Goal: Task Accomplishment & Management: Use online tool/utility

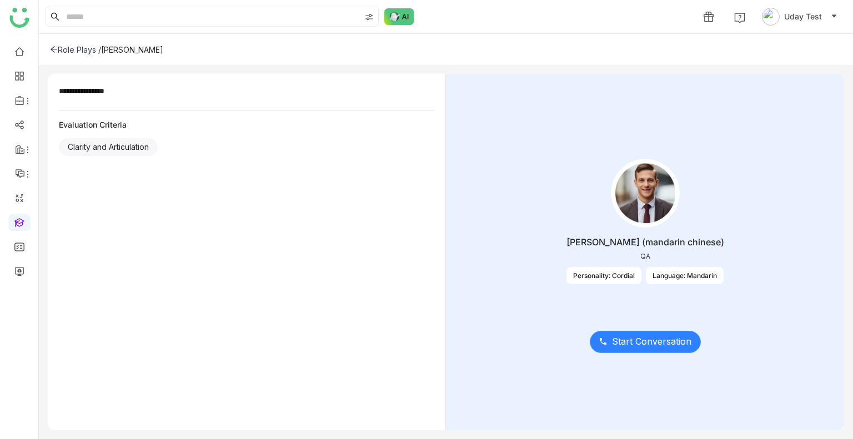
click at [651, 335] on span "Start Conversation" at bounding box center [651, 342] width 79 height 14
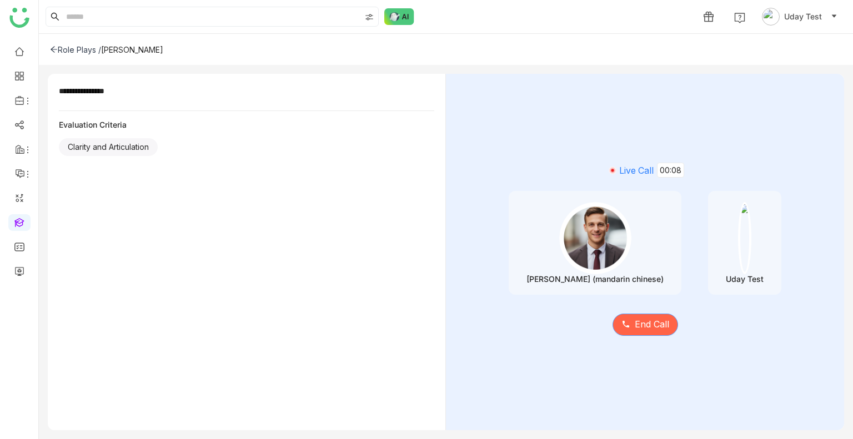
click at [646, 330] on span "End Call" at bounding box center [652, 325] width 34 height 14
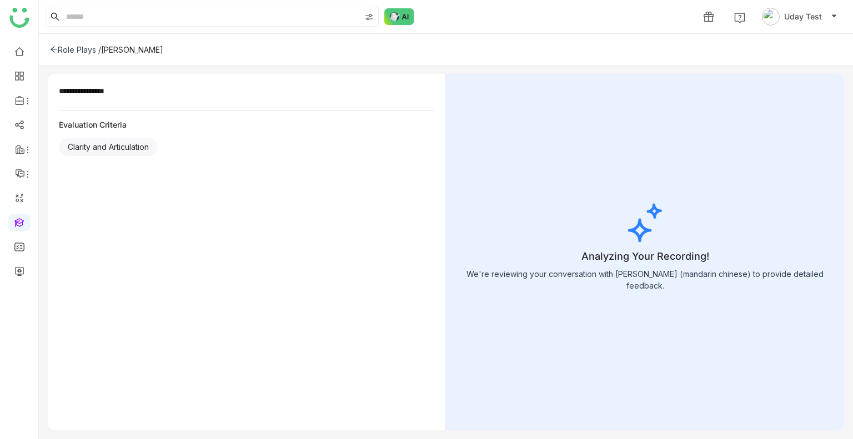
click at [646, 330] on div "Analyzing Your Recording! We're reviewing your conversation with chen (mandarin…" at bounding box center [645, 252] width 398 height 356
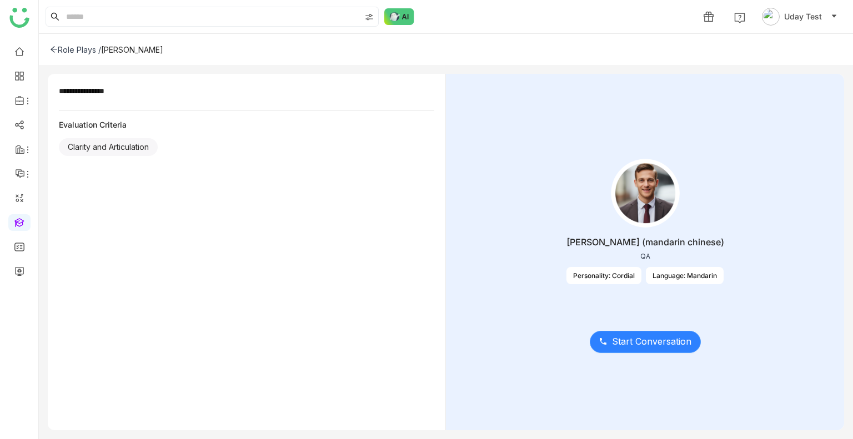
click at [652, 348] on span "Start Conversation" at bounding box center [651, 342] width 79 height 14
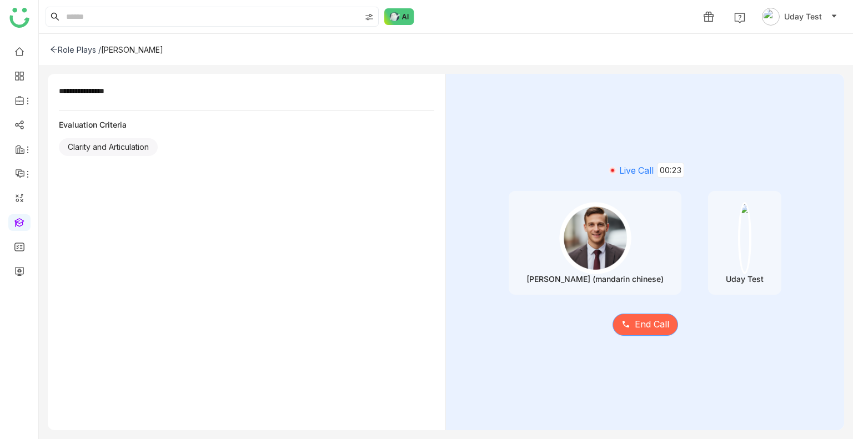
click at [628, 333] on button "End Call" at bounding box center [645, 325] width 66 height 22
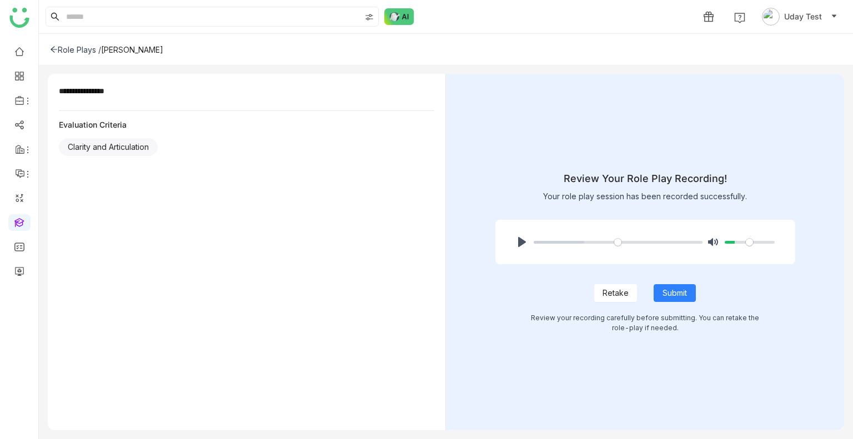
click at [604, 294] on span "Retake" at bounding box center [615, 293] width 26 height 12
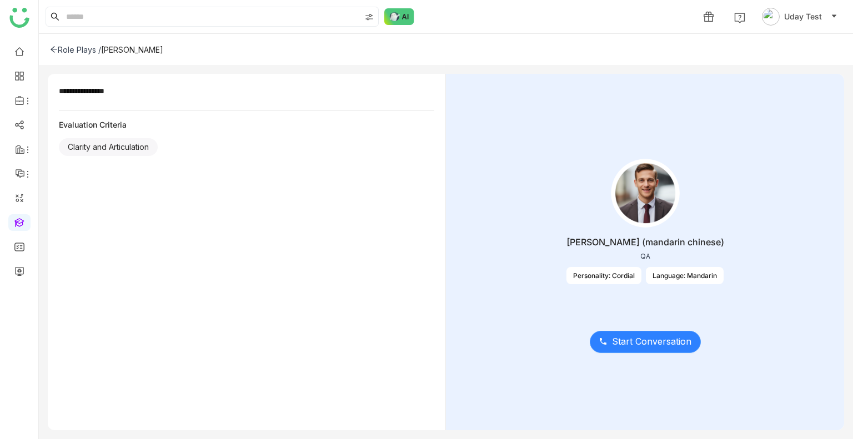
click at [633, 343] on span "Start Conversation" at bounding box center [651, 342] width 79 height 14
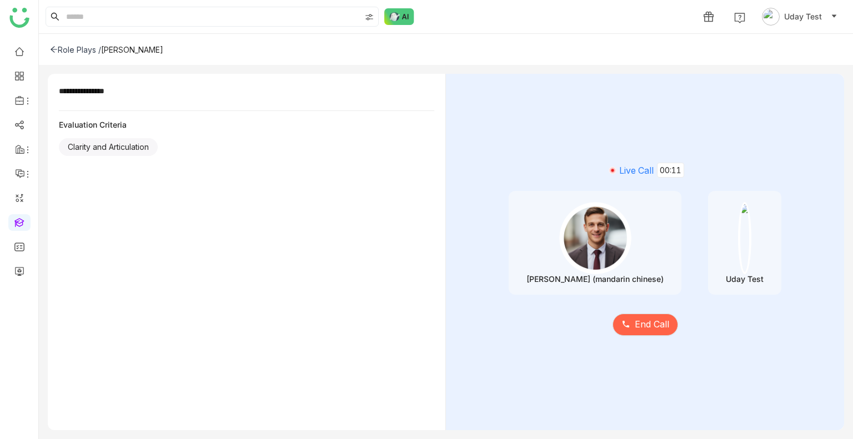
click at [633, 343] on div "Live Call 00:11 [PERSON_NAME] (mandarin chinese) Uday Test End Call" at bounding box center [645, 252] width 398 height 356
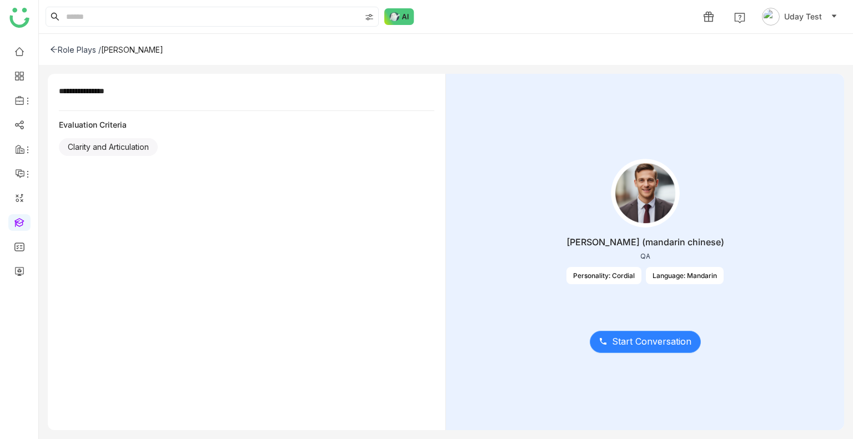
click at [631, 345] on span "Start Conversation" at bounding box center [651, 342] width 79 height 14
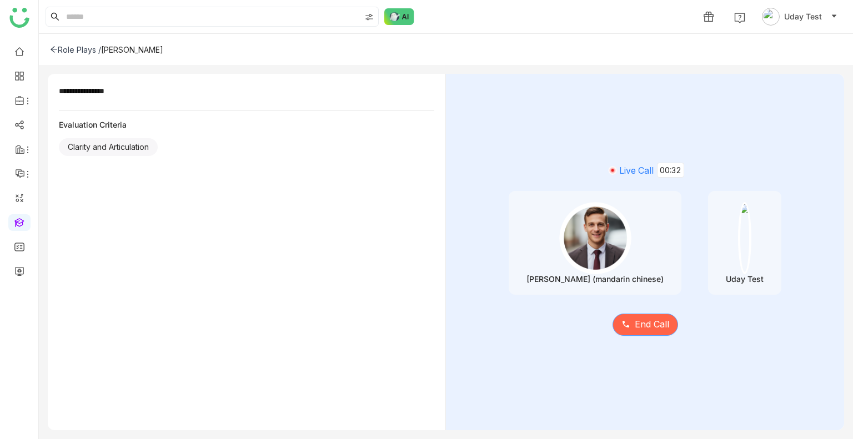
click at [655, 325] on span "End Call" at bounding box center [652, 325] width 34 height 14
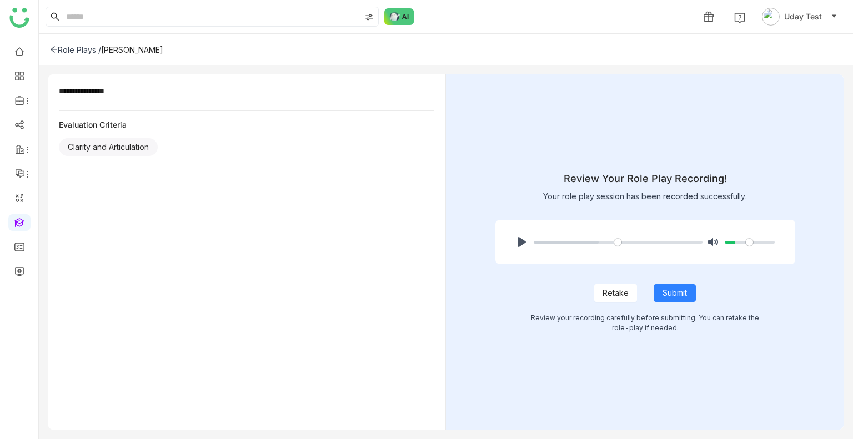
click at [53, 50] on icon at bounding box center [54, 50] width 8 height 8
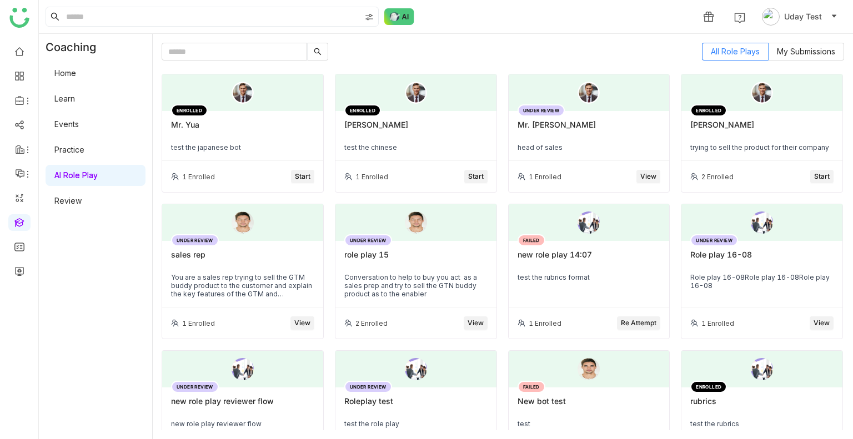
click at [474, 173] on span "Start" at bounding box center [476, 177] width 16 height 11
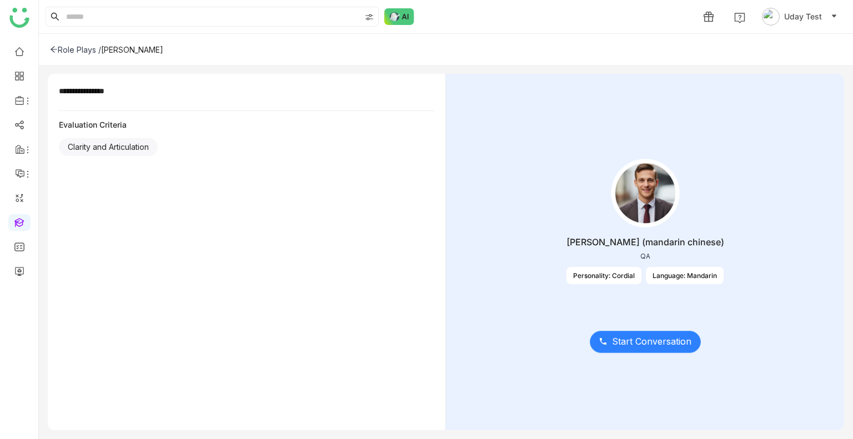
click at [642, 341] on span "Start Conversation" at bounding box center [651, 342] width 79 height 14
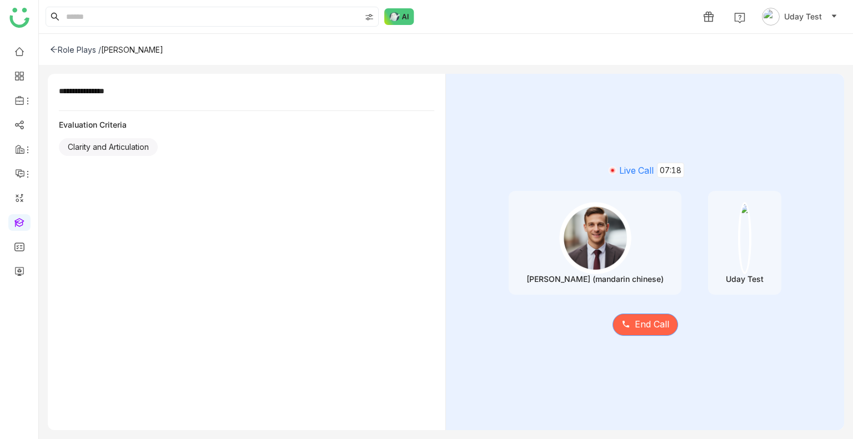
click at [657, 326] on span "End Call" at bounding box center [652, 325] width 34 height 14
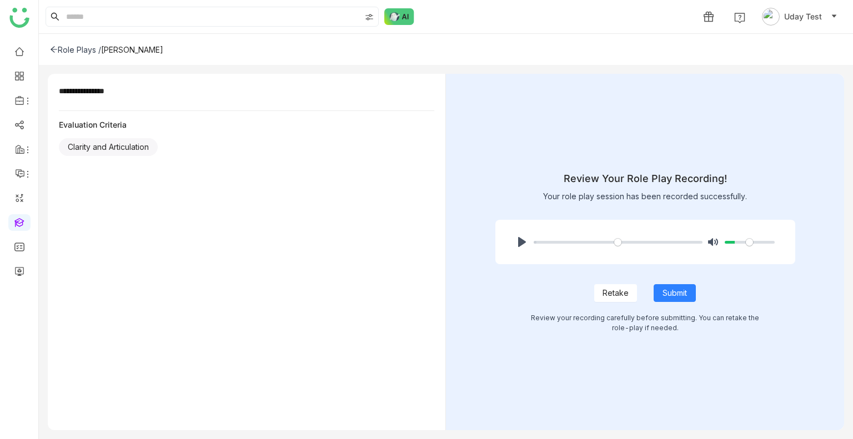
click at [511, 241] on div "Pause Play % buffered 00:53 Unmute Mute" at bounding box center [645, 242] width 300 height 44
click at [513, 243] on button "Pause Play" at bounding box center [522, 242] width 18 height 18
type input "****"
type input "***"
type input "****"
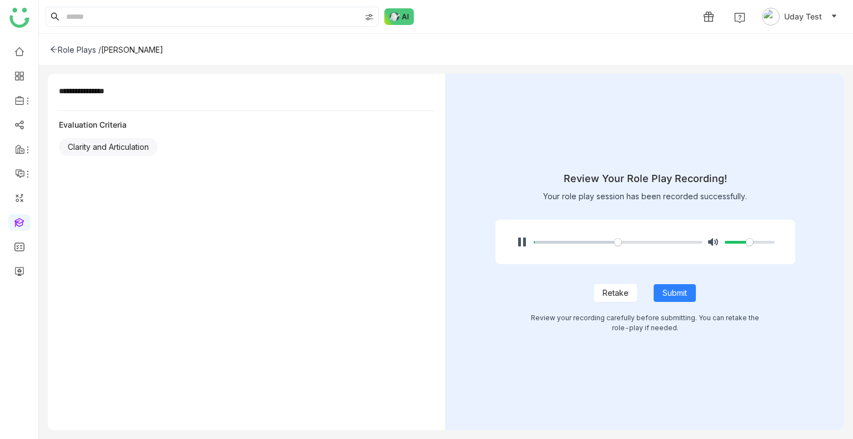
type input "***"
click at [750, 241] on input "Volume" at bounding box center [750, 242] width 50 height 11
click at [670, 289] on span "Submit" at bounding box center [674, 293] width 24 height 12
type input "****"
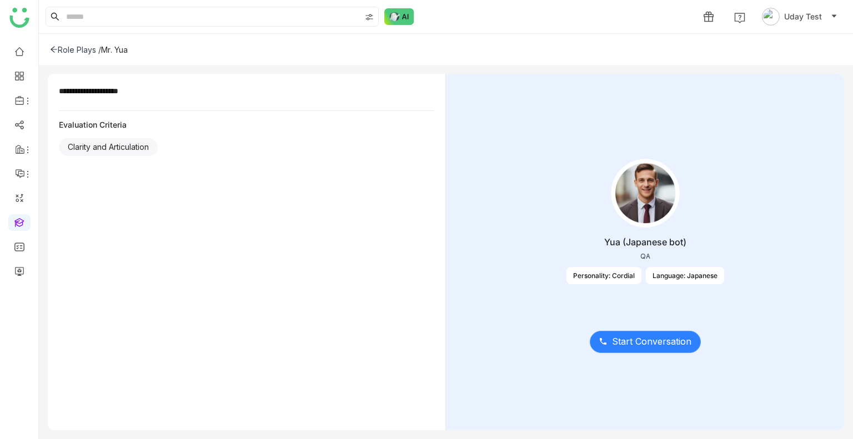
click at [635, 345] on span "Start Conversation" at bounding box center [651, 342] width 79 height 14
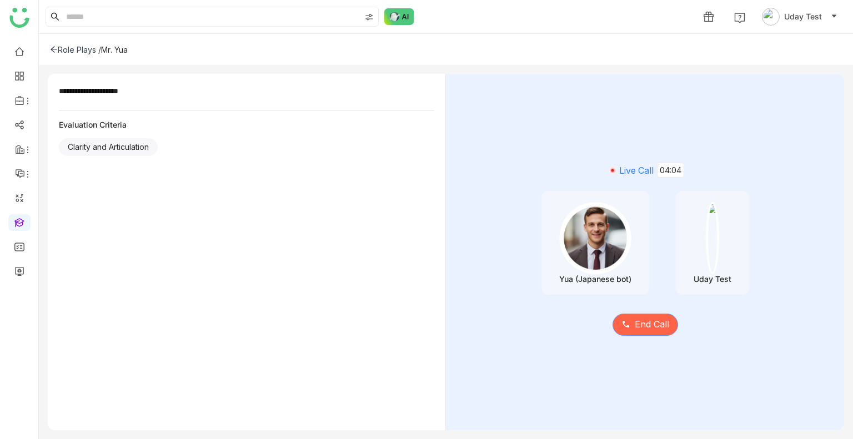
click at [645, 335] on button "End Call" at bounding box center [645, 325] width 66 height 22
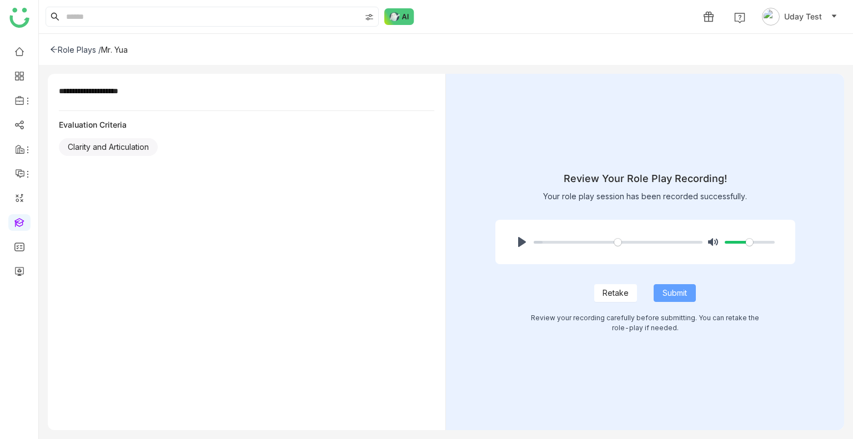
click at [658, 294] on button "Submit" at bounding box center [674, 293] width 42 height 18
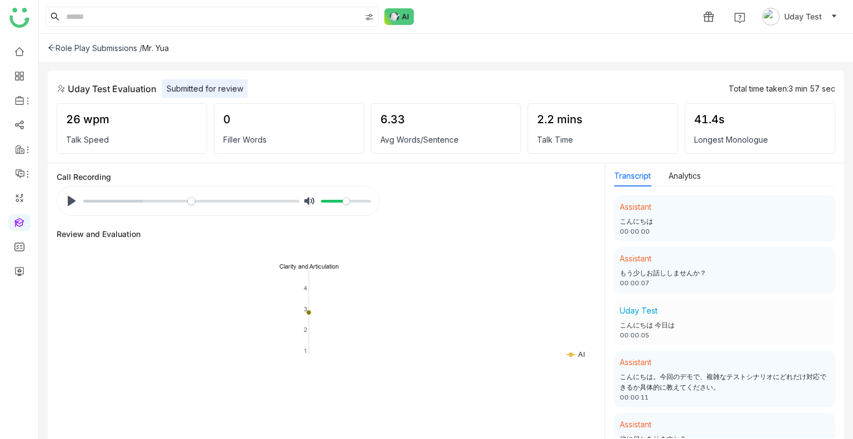
click at [120, 49] on div "Role Play Submissions /" at bounding box center [95, 47] width 94 height 9
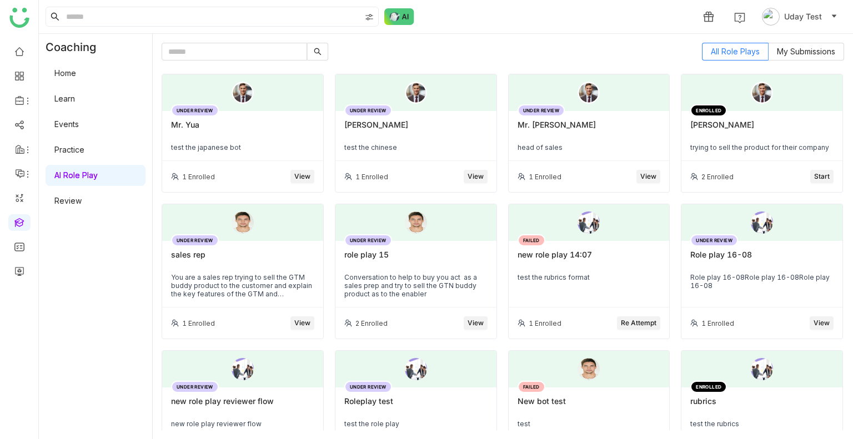
click at [499, 415] on div "UNDER REVIEW Mr. Yua test the japanese bot 1 Enrolled View UNDER REVIEW [PERSON…" at bounding box center [503, 252] width 682 height 356
click at [429, 113] on div "UNDER REVIEW Mr. chen test the chinese" at bounding box center [415, 136] width 161 height 50
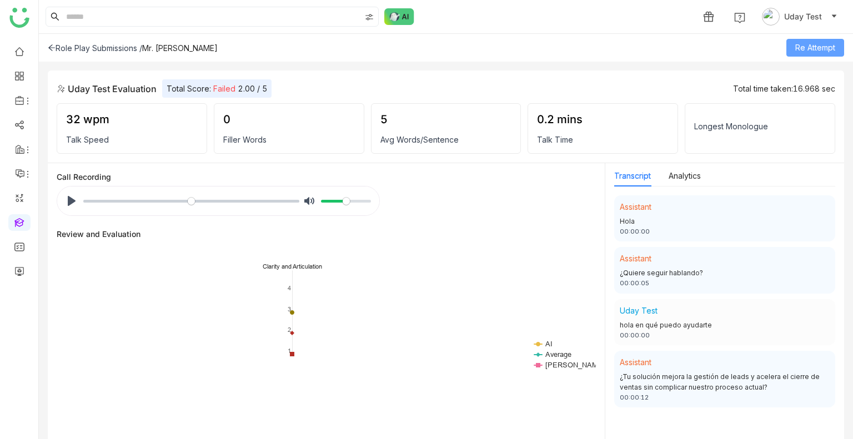
click at [800, 51] on span "Re Attempt" at bounding box center [815, 48] width 40 height 12
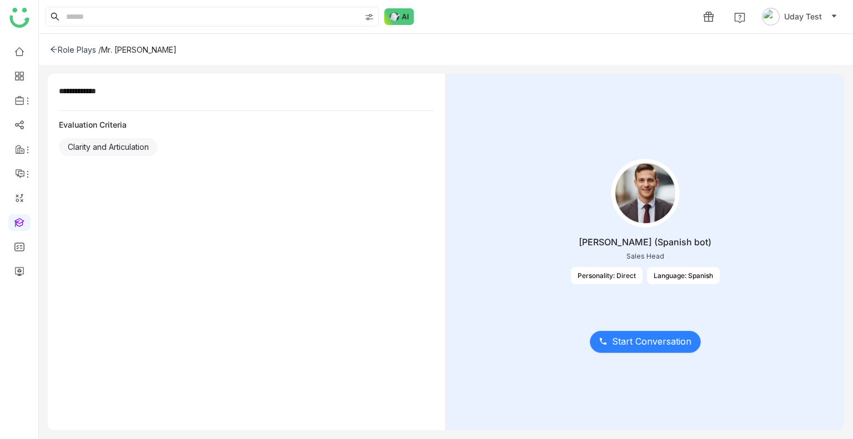
click at [652, 341] on span "Start Conversation" at bounding box center [651, 342] width 79 height 14
click at [628, 337] on span "Start Conversation" at bounding box center [651, 342] width 79 height 14
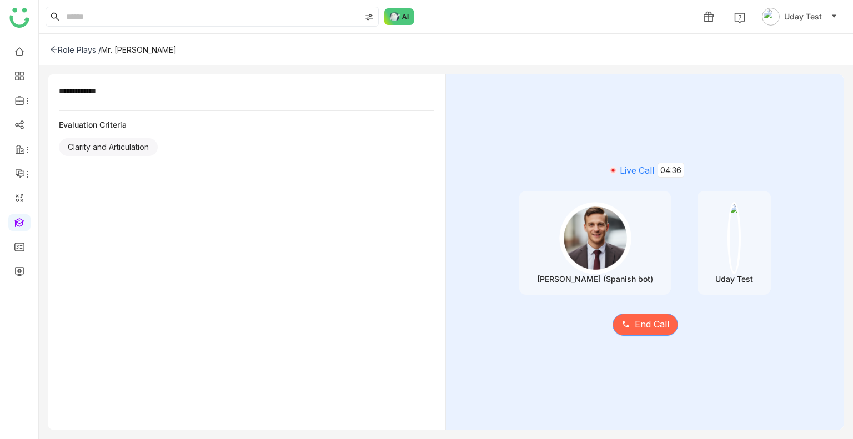
click at [647, 330] on span "End Call" at bounding box center [652, 325] width 34 height 14
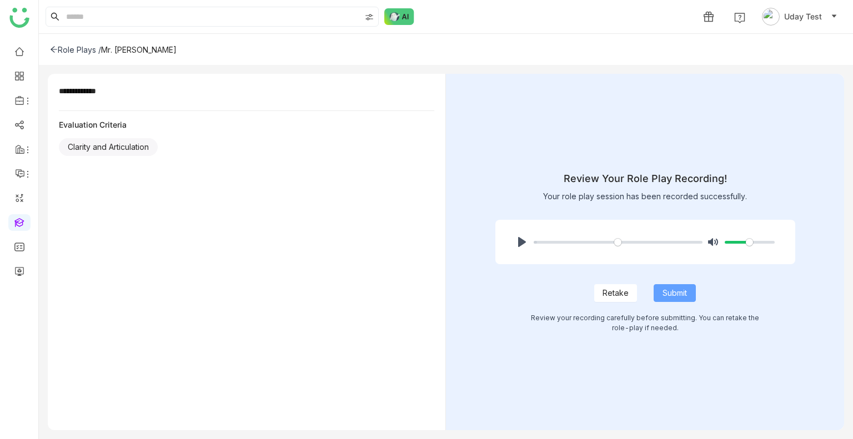
click at [683, 293] on span "Submit" at bounding box center [674, 293] width 24 height 12
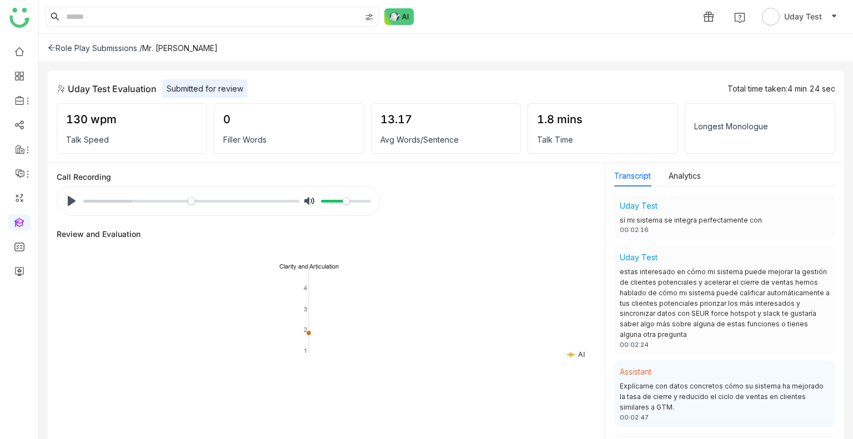
scroll to position [871, 0]
click at [683, 175] on button "Analytics" at bounding box center [684, 176] width 32 height 12
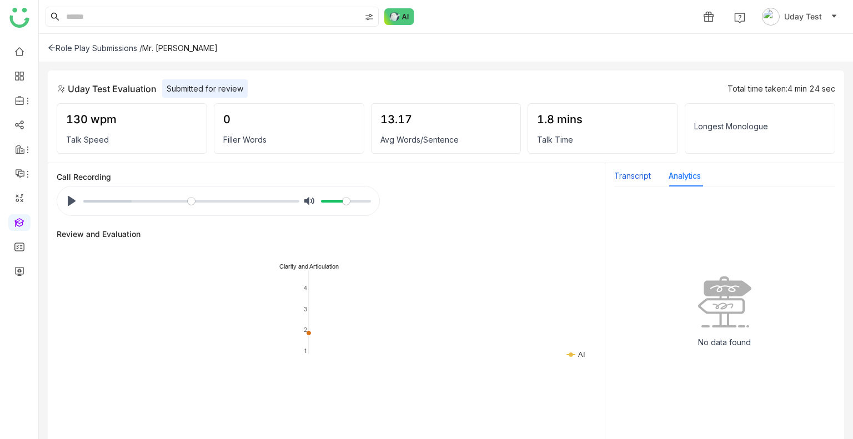
click at [639, 178] on button "Transcript" at bounding box center [632, 176] width 37 height 12
